Goal: Task Accomplishment & Management: Manage account settings

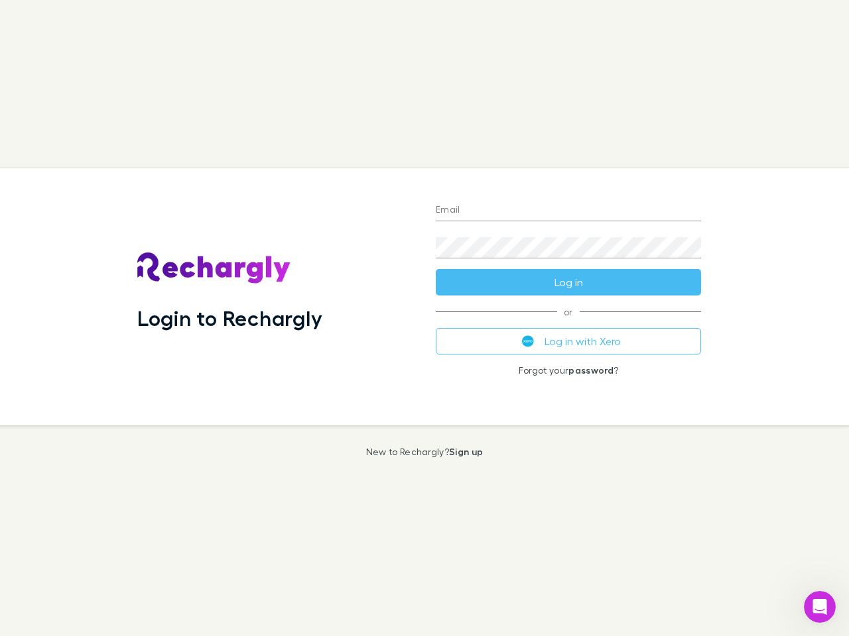
click at [424, 318] on div "Login to Rechargly" at bounding box center [276, 296] width 298 height 257
click at [568, 211] on input "Email" at bounding box center [568, 210] width 265 height 21
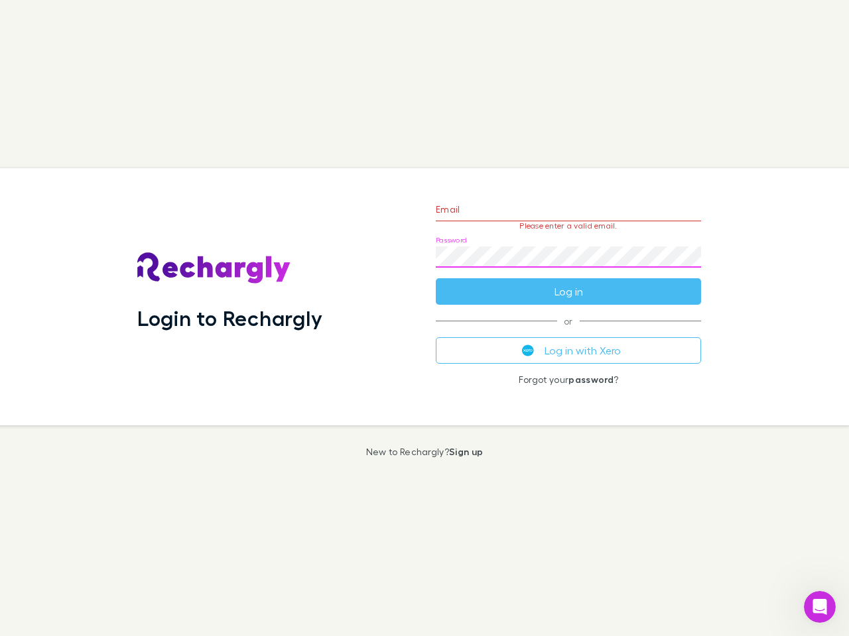
click at [568, 282] on form "Email Please enter a valid email. Password Log in" at bounding box center [568, 247] width 265 height 115
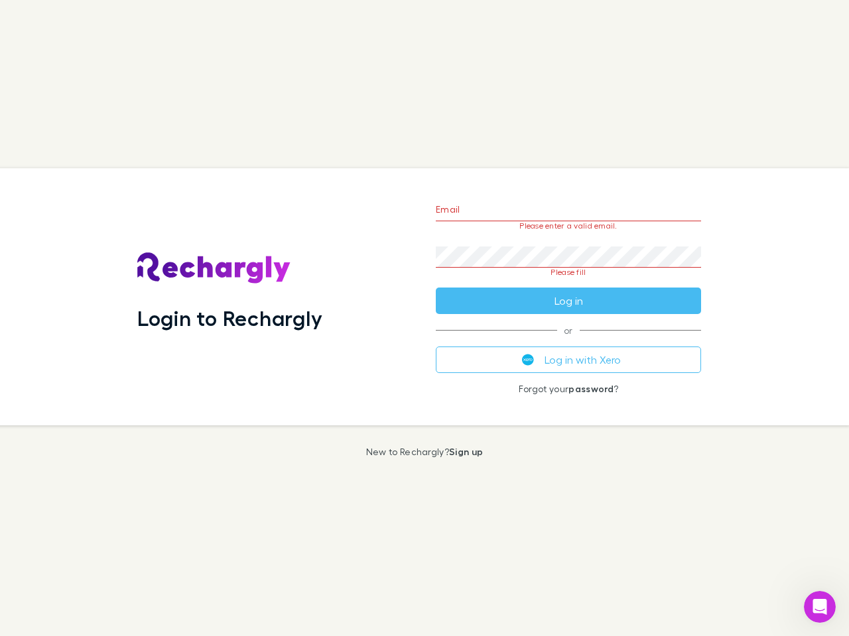
click at [568, 341] on div "Email Please enter a valid email. Password Please fill Log in or Log in with Xe…" at bounding box center [568, 296] width 286 height 257
